Goal: Check status: Check status

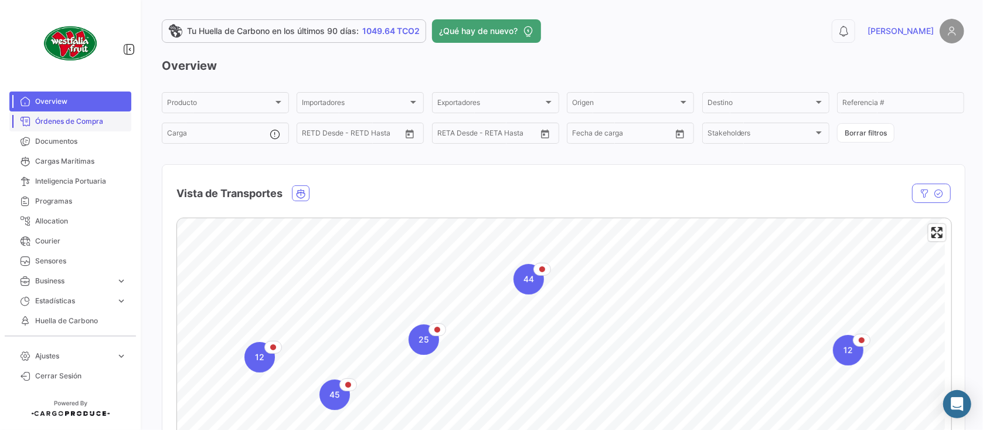
click at [74, 120] on span "Órdenes de Compra" at bounding box center [80, 121] width 91 height 11
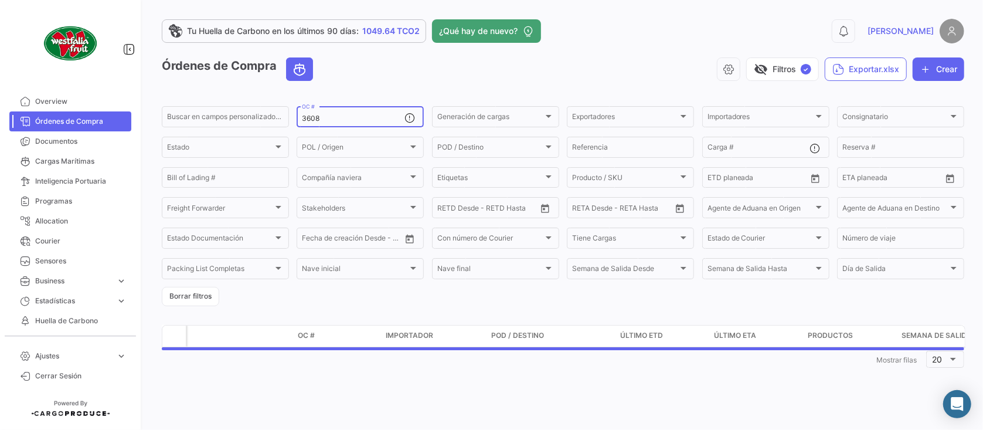
click at [384, 115] on input "3608" at bounding box center [353, 118] width 103 height 8
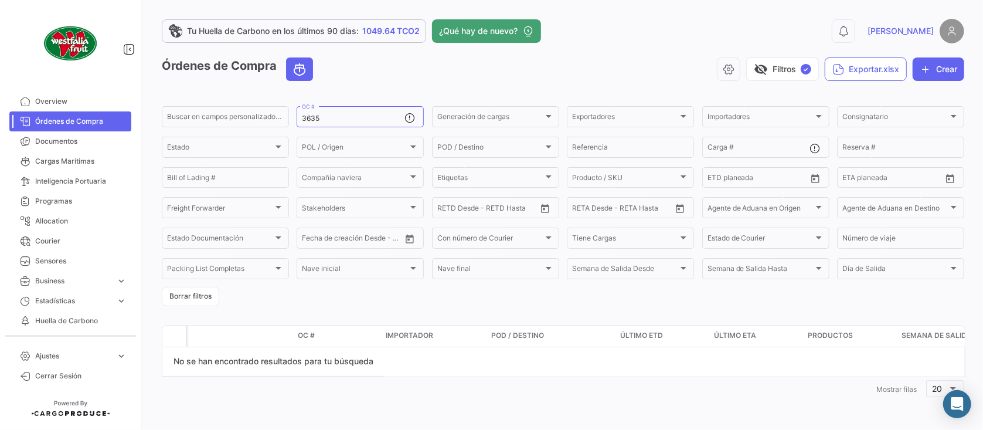
click at [340, 128] on mat-form-field "3635 OC #" at bounding box center [360, 116] width 127 height 25
click at [335, 115] on input "3635" at bounding box center [353, 118] width 103 height 8
click at [321, 115] on input "3645" at bounding box center [353, 118] width 103 height 8
type input "3647"
